Goal: Information Seeking & Learning: Learn about a topic

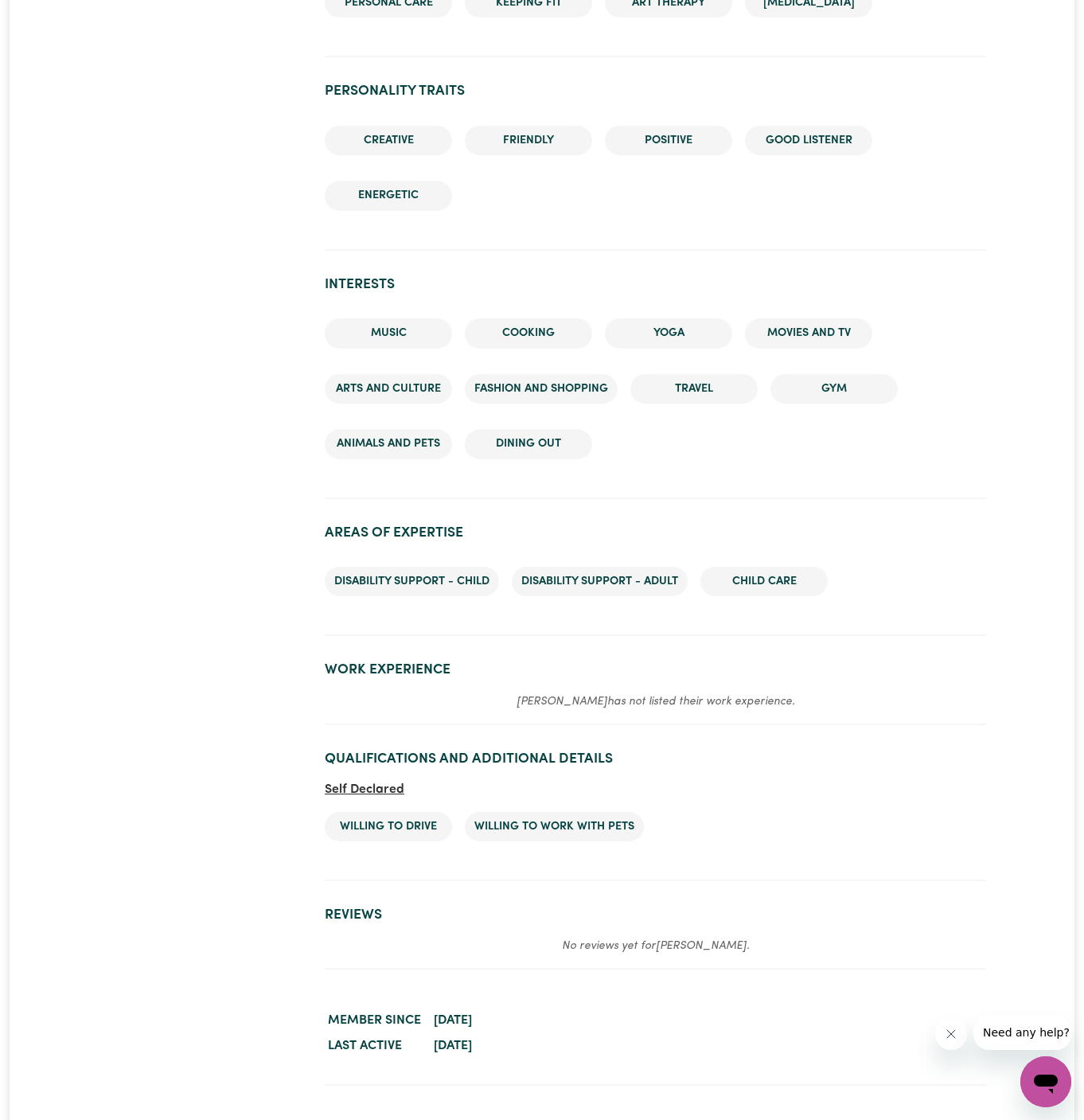
scroll to position [1514, 0]
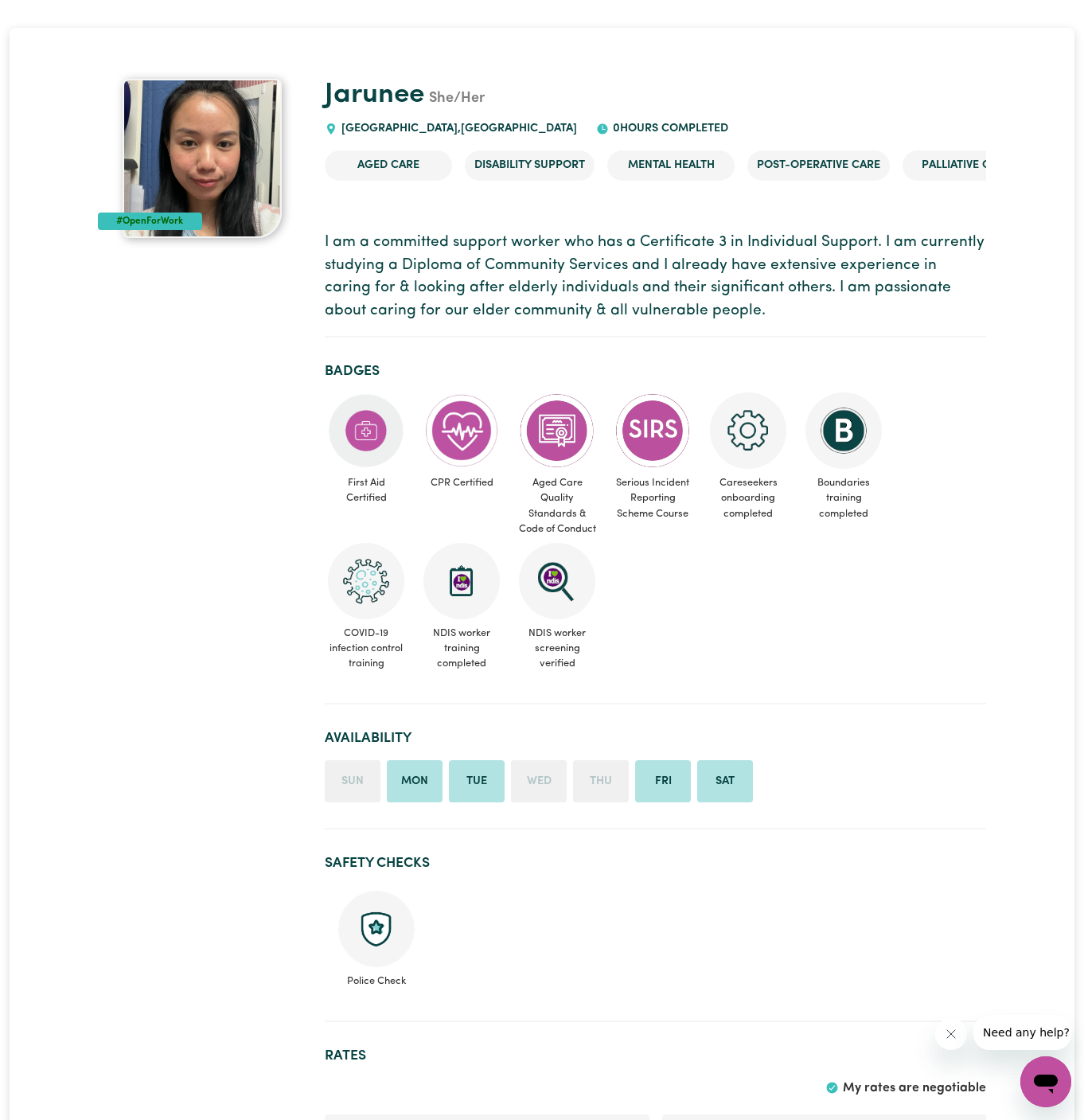
scroll to position [3, 0]
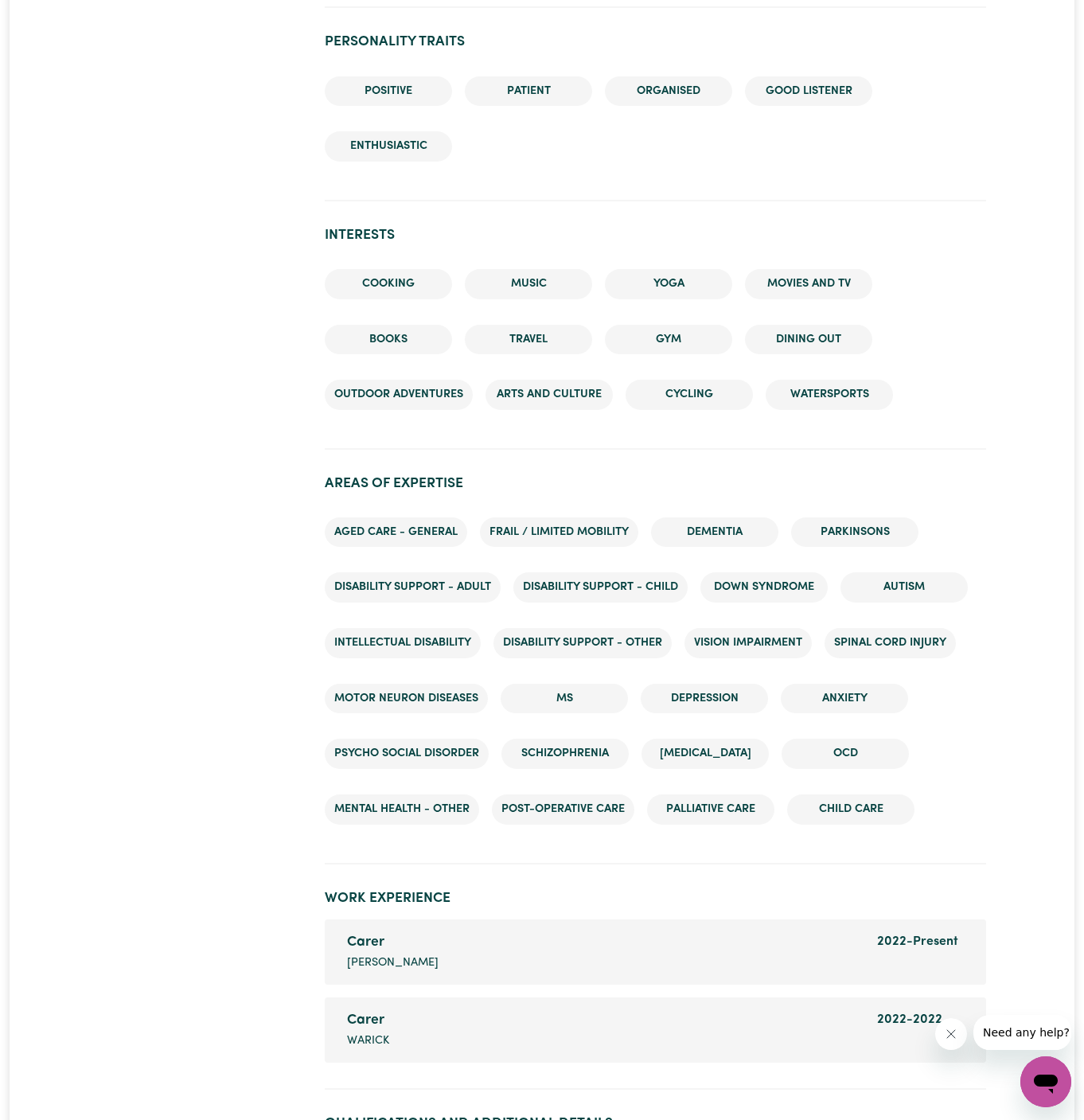
scroll to position [1918, 0]
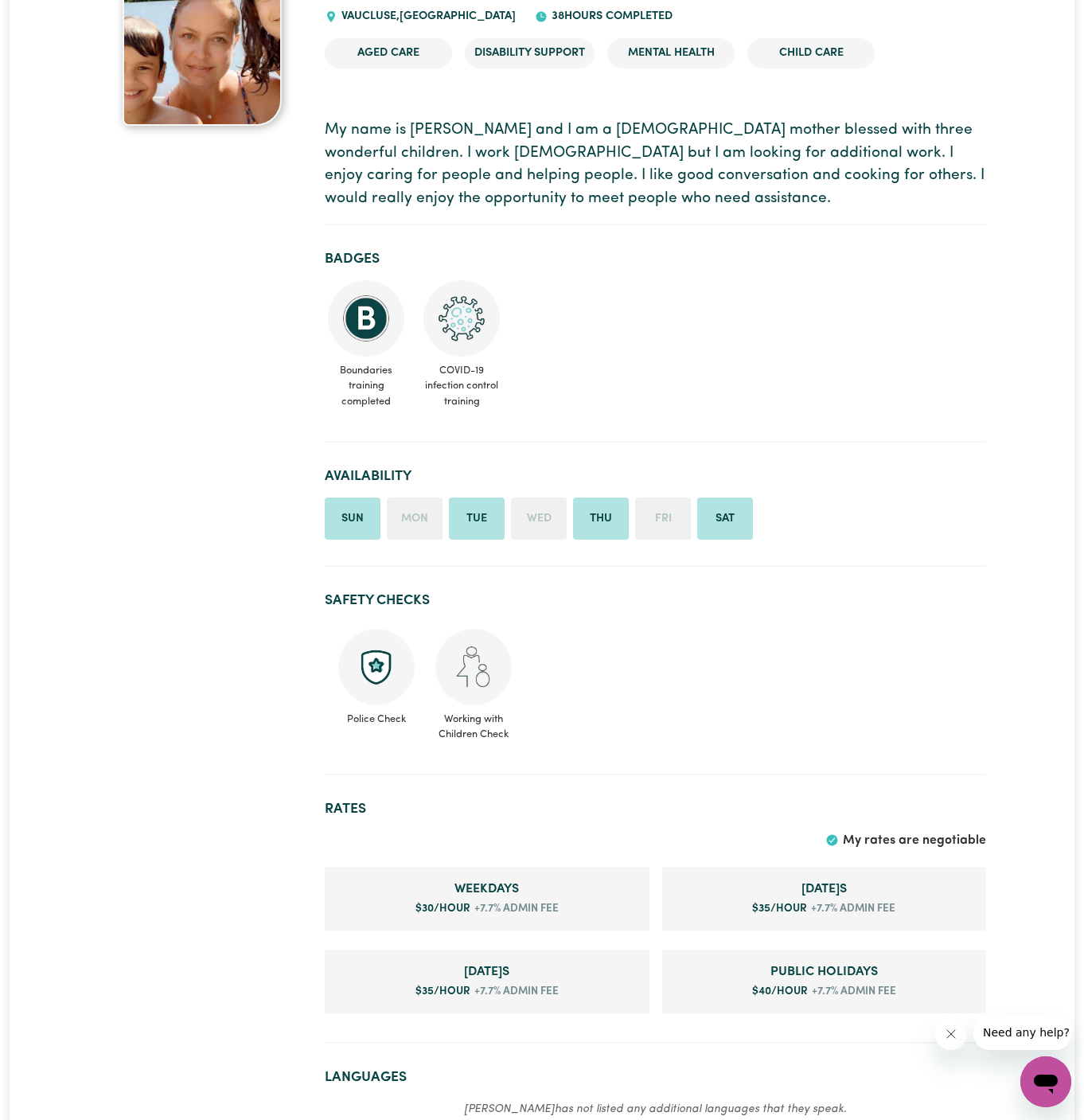
scroll to position [294, 0]
